Goal: Task Accomplishment & Management: Understand process/instructions

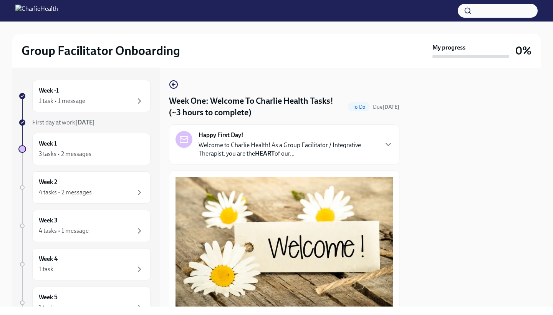
scroll to position [38, 0]
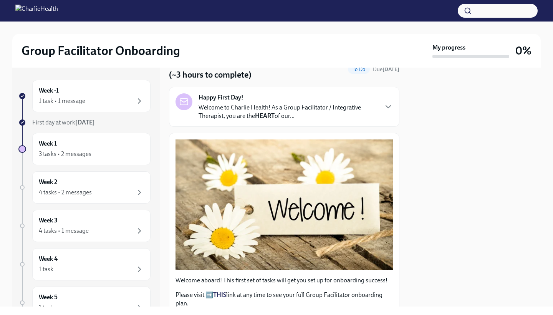
click at [377, 111] on p "Welcome to Charlie Health! As a Group Facilitator / Integrative Therapist, you …" at bounding box center [288, 111] width 179 height 17
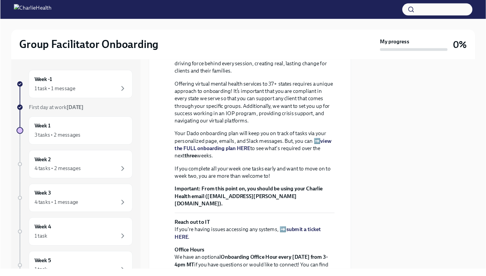
scroll to position [159, 0]
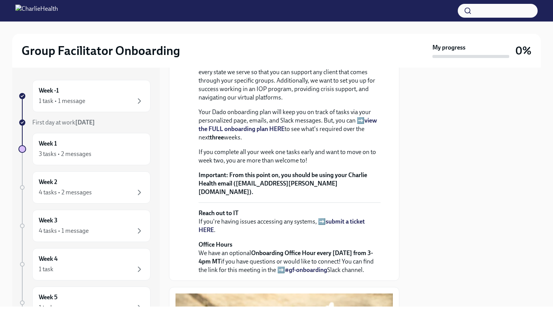
click at [369, 133] on strong "view the FULL onboarding plan HERE" at bounding box center [288, 125] width 179 height 16
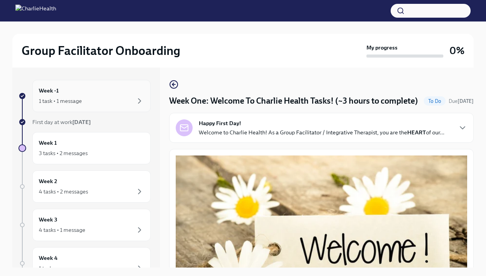
click at [143, 86] on div "Week -1 1 task • 1 message" at bounding box center [91, 95] width 105 height 19
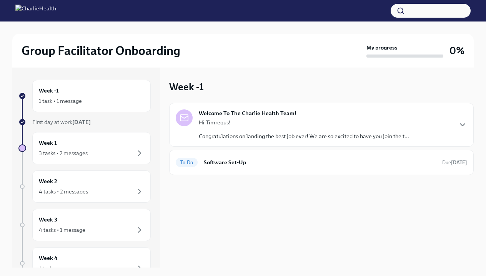
click at [242, 139] on p "Congratulations on landing the best job ever! We are so excited to have you joi…" at bounding box center [304, 137] width 210 height 8
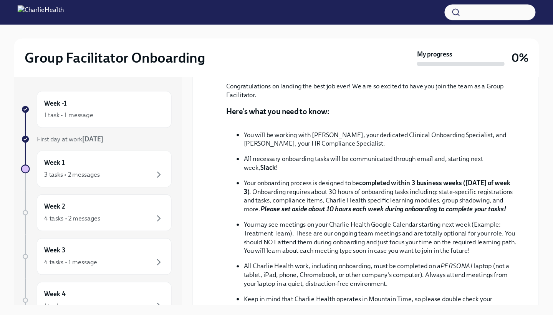
scroll to position [129, 0]
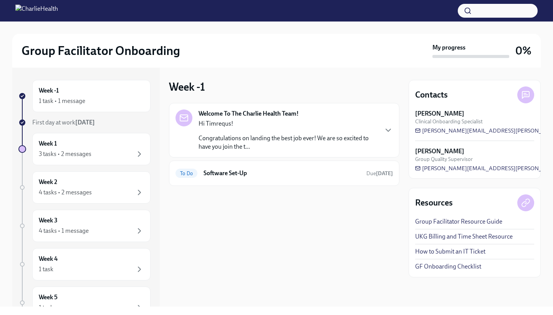
click at [317, 141] on p "Congratulations on landing the best job ever! We are so excited to have you joi…" at bounding box center [288, 142] width 179 height 17
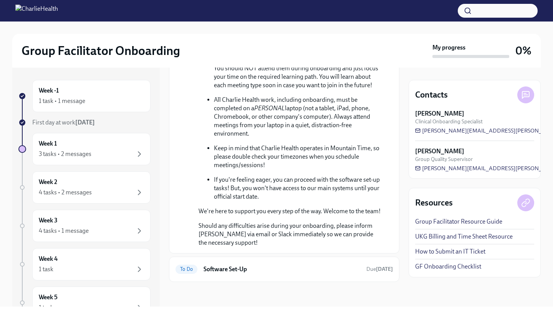
scroll to position [350, 0]
click at [197, 267] on span "To Do" at bounding box center [187, 269] width 22 height 6
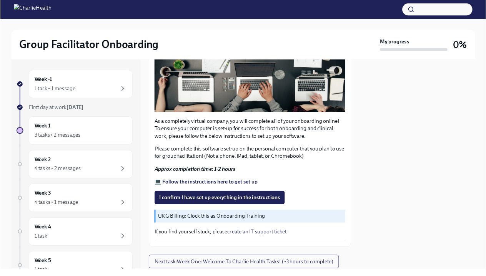
scroll to position [185, 0]
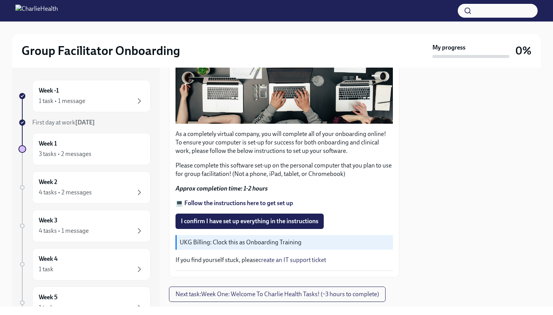
click at [247, 202] on strong "💻 Follow the instructions here to get set up" at bounding box center [235, 202] width 118 height 7
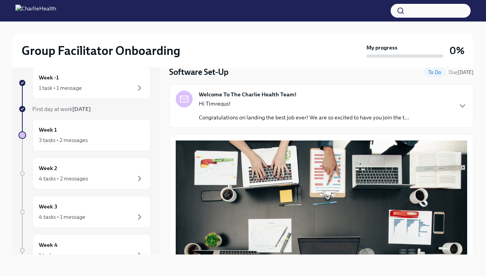
scroll to position [24, 0]
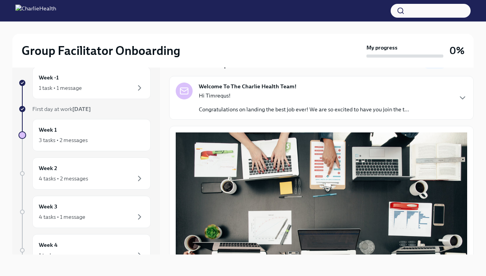
click at [425, 108] on div "Welcome To The Charlie Health Team! Hi Timrequs! Congratulations on landing the…" at bounding box center [321, 98] width 291 height 31
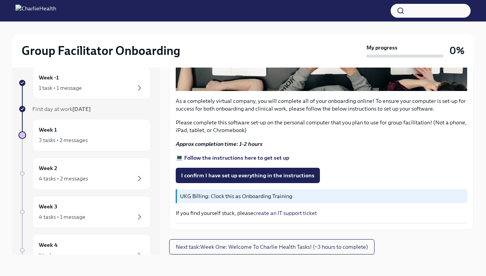
scroll to position [562, 0]
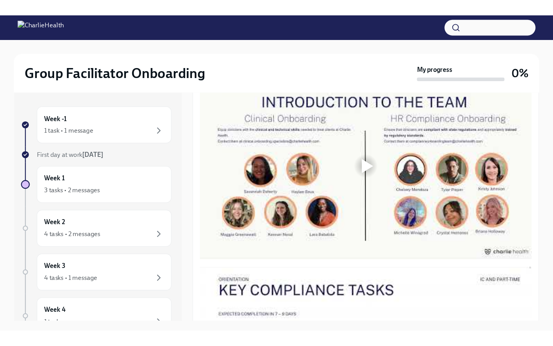
scroll to position [424, 0]
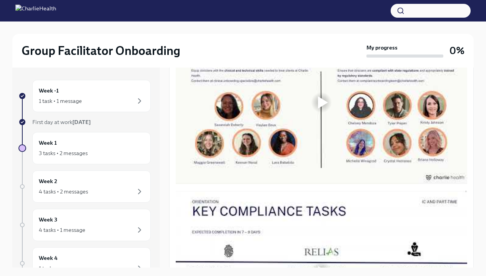
click at [310, 128] on div at bounding box center [321, 103] width 291 height 164
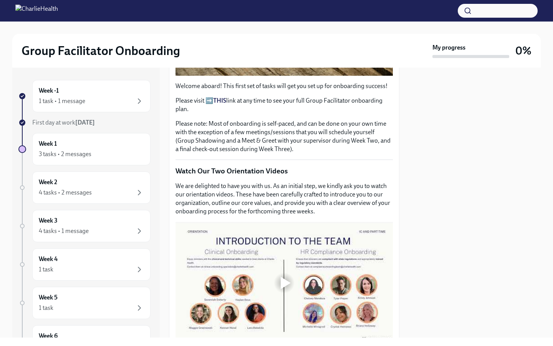
scroll to position [279, 0]
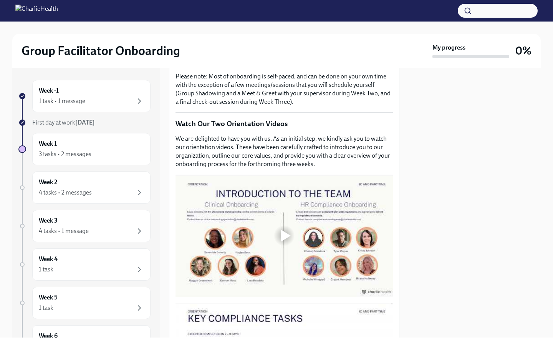
click at [283, 242] on div at bounding box center [284, 235] width 25 height 25
